Goal: Find specific page/section: Find specific page/section

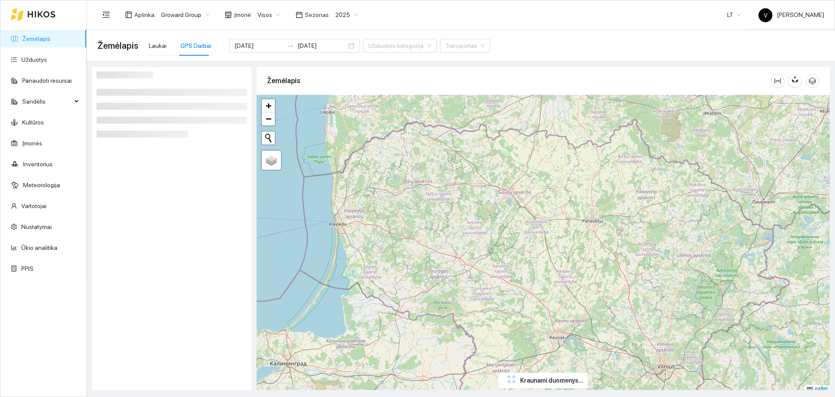
scroll to position [3, 0]
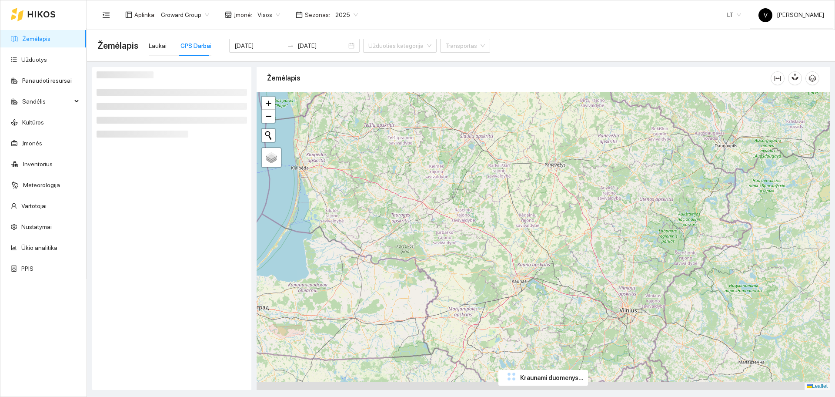
drag, startPoint x: 589, startPoint y: 282, endPoint x: 550, endPoint y: 229, distance: 65.8
click at [550, 229] on div "+ − Nieko nerasta. Bandykite dar kartą. Žemėlapis Palydovas Leaflet" at bounding box center [543, 241] width 573 height 298
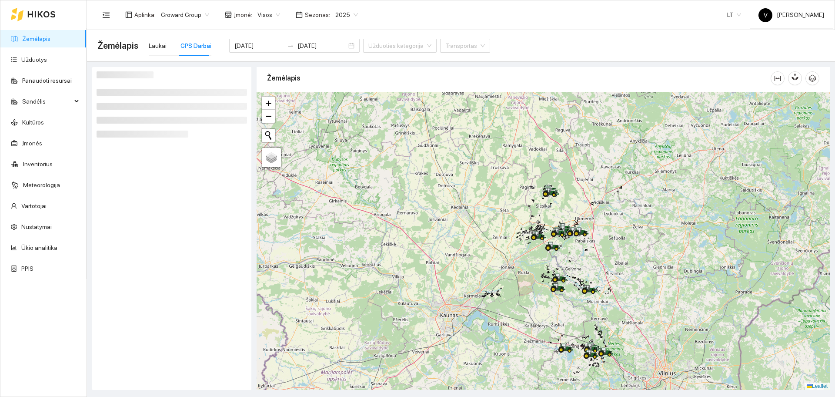
drag, startPoint x: 541, startPoint y: 210, endPoint x: 545, endPoint y: 221, distance: 11.3
click at [543, 227] on div at bounding box center [543, 241] width 573 height 298
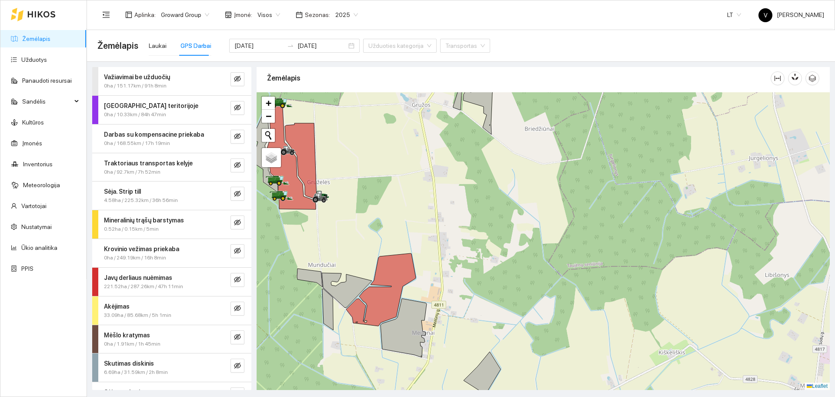
drag, startPoint x: 416, startPoint y: 233, endPoint x: 456, endPoint y: 206, distance: 48.3
click at [456, 206] on div at bounding box center [543, 241] width 573 height 298
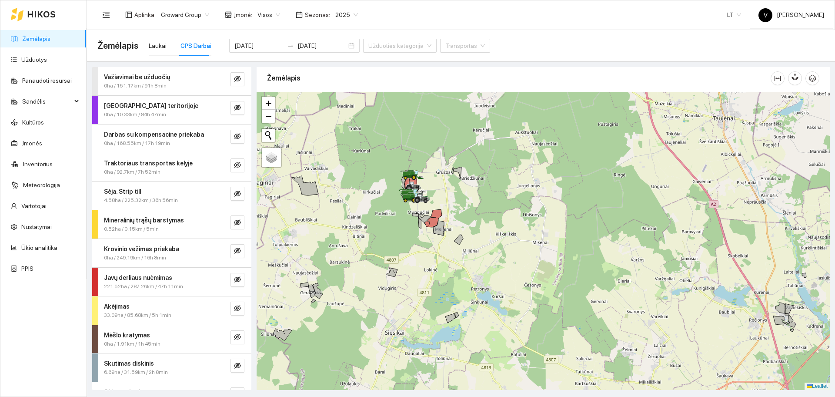
drag, startPoint x: 495, startPoint y: 277, endPoint x: 508, endPoint y: 179, distance: 98.7
click at [508, 181] on div at bounding box center [543, 241] width 573 height 298
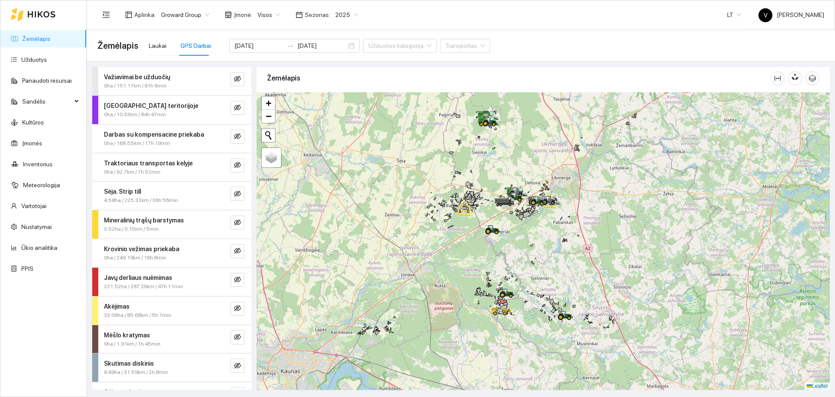
drag, startPoint x: 517, startPoint y: 276, endPoint x: 521, endPoint y: 191, distance: 85.3
click at [521, 191] on div at bounding box center [543, 241] width 573 height 298
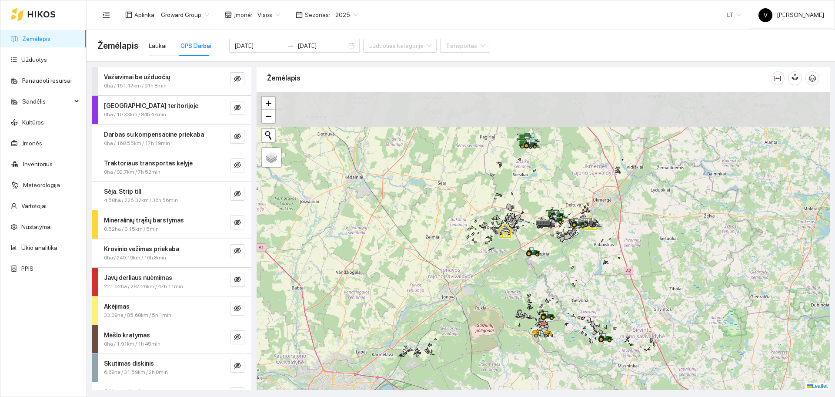
drag, startPoint x: 589, startPoint y: 181, endPoint x: 556, endPoint y: 271, distance: 96.9
click at [556, 271] on div at bounding box center [543, 241] width 573 height 298
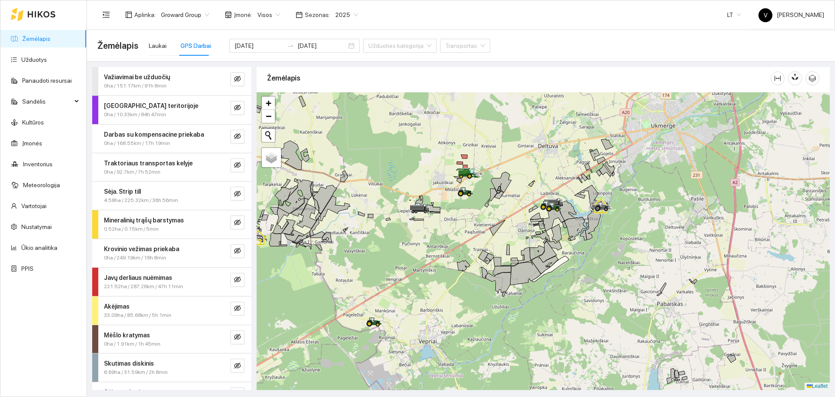
drag, startPoint x: 509, startPoint y: 187, endPoint x: 539, endPoint y: 235, distance: 56.9
click at [539, 235] on div at bounding box center [543, 241] width 573 height 298
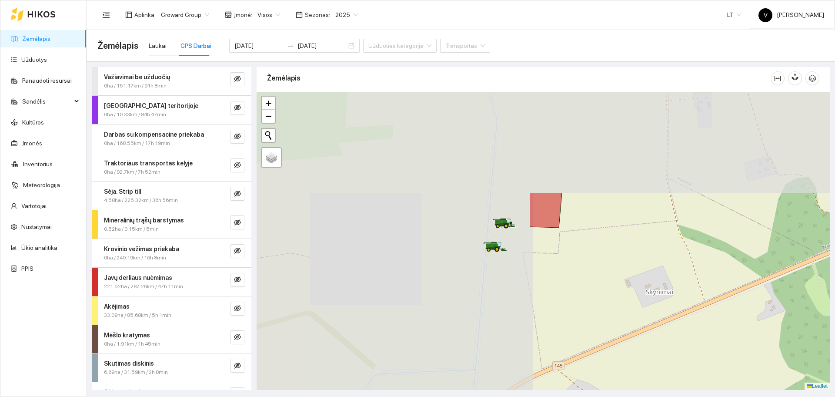
drag, startPoint x: 297, startPoint y: 153, endPoint x: 630, endPoint y: 286, distance: 358.3
click at [630, 286] on div at bounding box center [543, 241] width 573 height 298
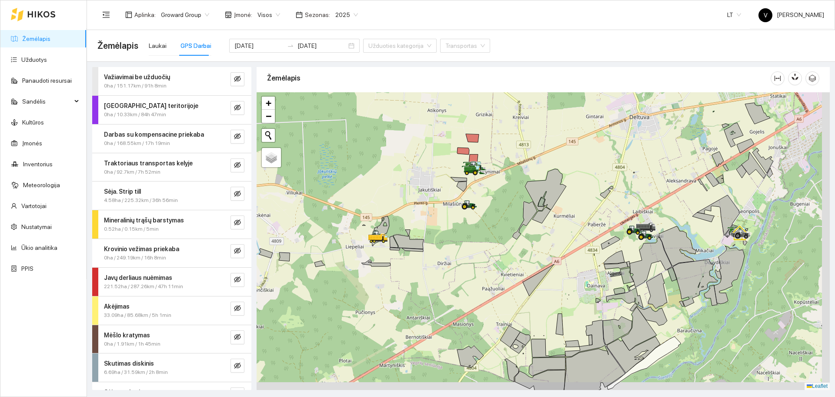
drag, startPoint x: 611, startPoint y: 288, endPoint x: 596, endPoint y: 275, distance: 19.8
click at [596, 275] on div at bounding box center [543, 241] width 573 height 298
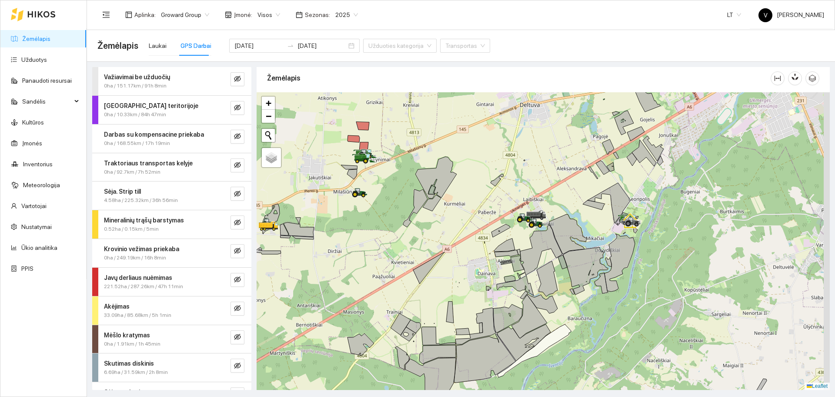
drag, startPoint x: 729, startPoint y: 224, endPoint x: 635, endPoint y: 224, distance: 93.5
click at [635, 224] on icon at bounding box center [637, 224] width 4 height 4
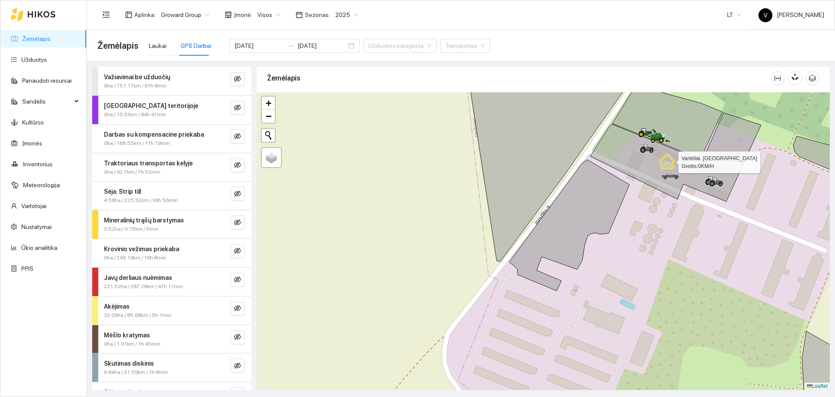
drag, startPoint x: 683, startPoint y: 141, endPoint x: 619, endPoint y: 228, distance: 107.6
click at [659, 169] on icon at bounding box center [667, 161] width 16 height 16
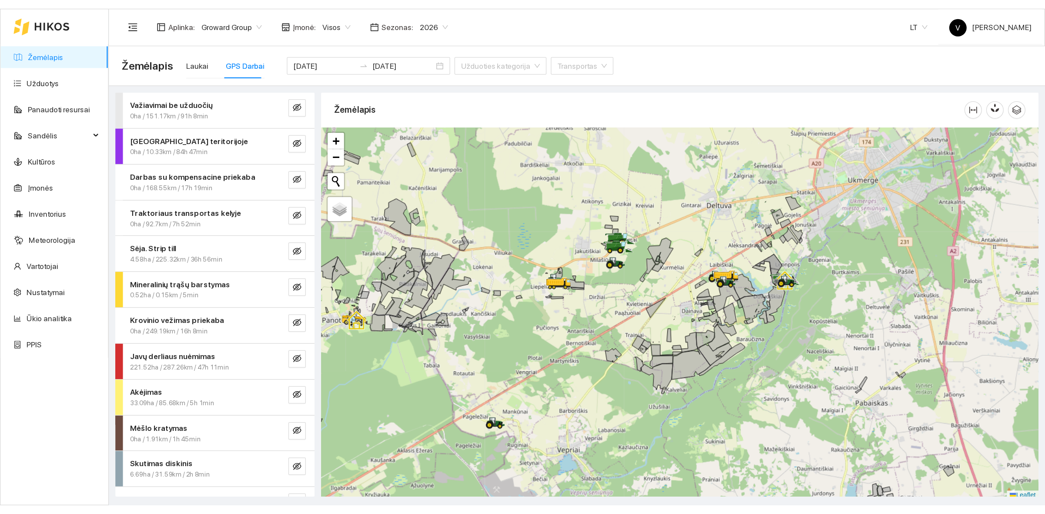
scroll to position [3, 0]
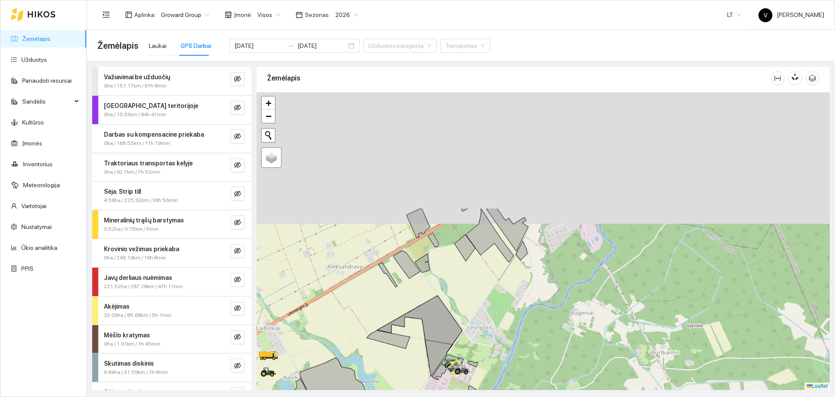
drag, startPoint x: 541, startPoint y: 204, endPoint x: 467, endPoint y: 309, distance: 128.2
click at [466, 313] on div at bounding box center [543, 241] width 573 height 298
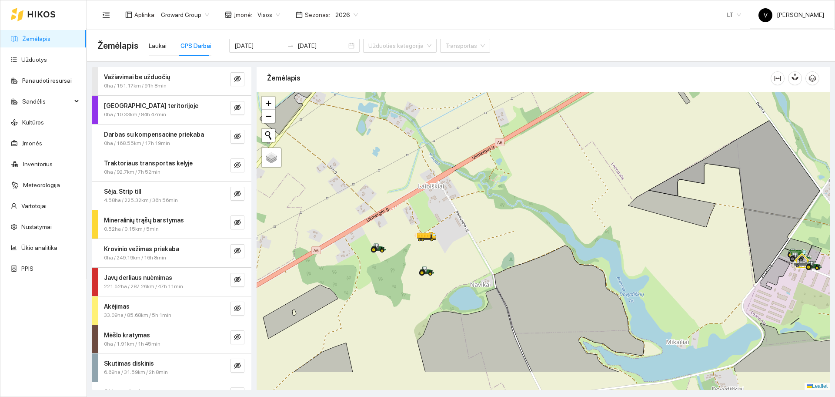
drag, startPoint x: 397, startPoint y: 291, endPoint x: 438, endPoint y: 244, distance: 62.6
click at [438, 244] on div at bounding box center [543, 241] width 573 height 298
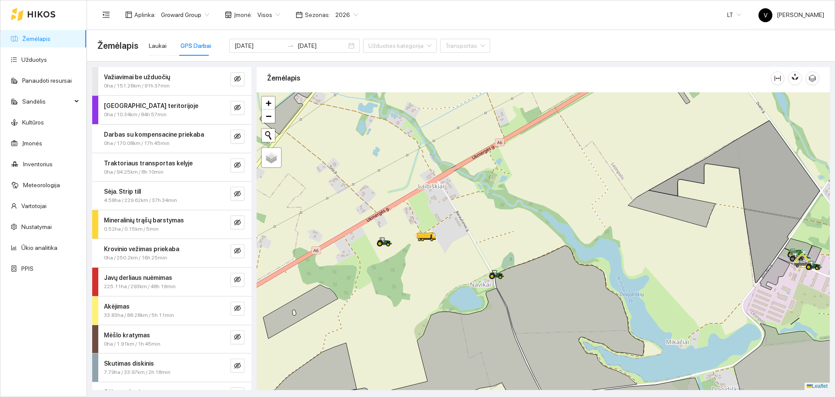
click at [526, 38] on div "Žemėlapis Laukai GPS Darbai [DATE] [DATE] Užduoties kategorija Transportas" at bounding box center [460, 46] width 727 height 28
